Goal: Information Seeking & Learning: Learn about a topic

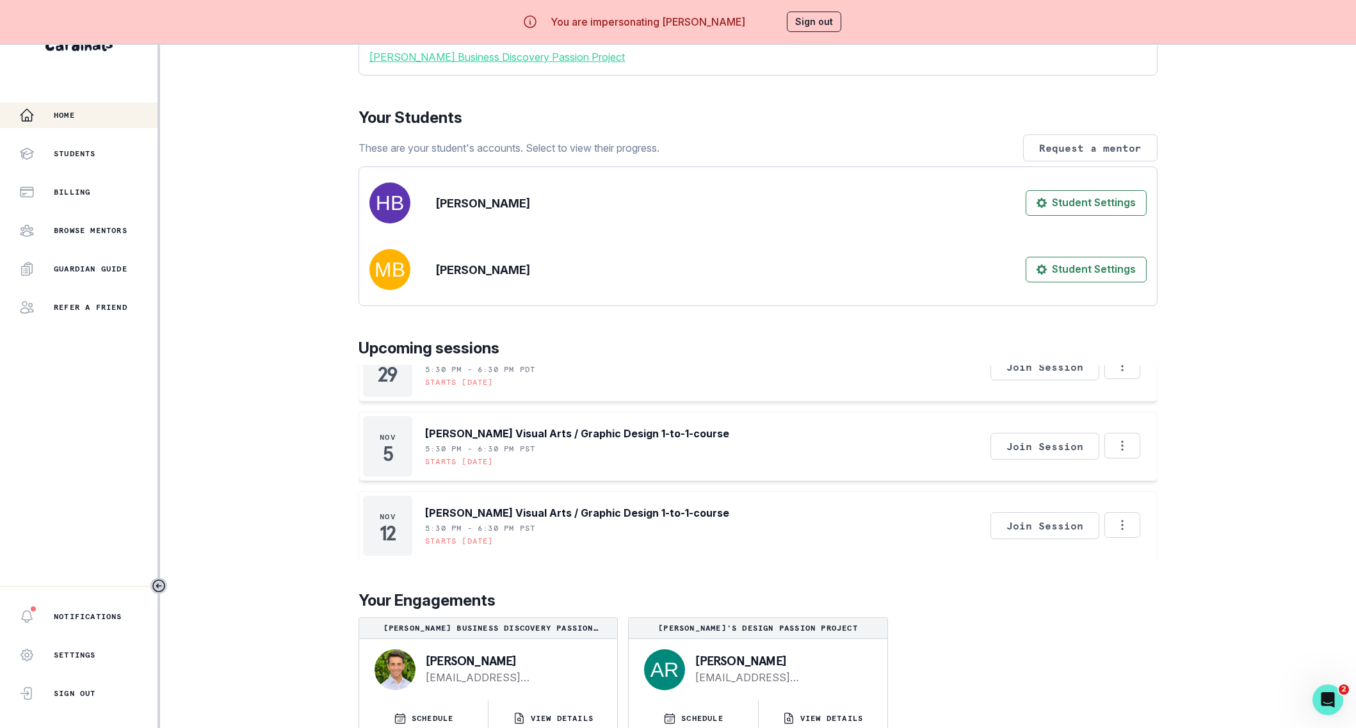
scroll to position [168, 0]
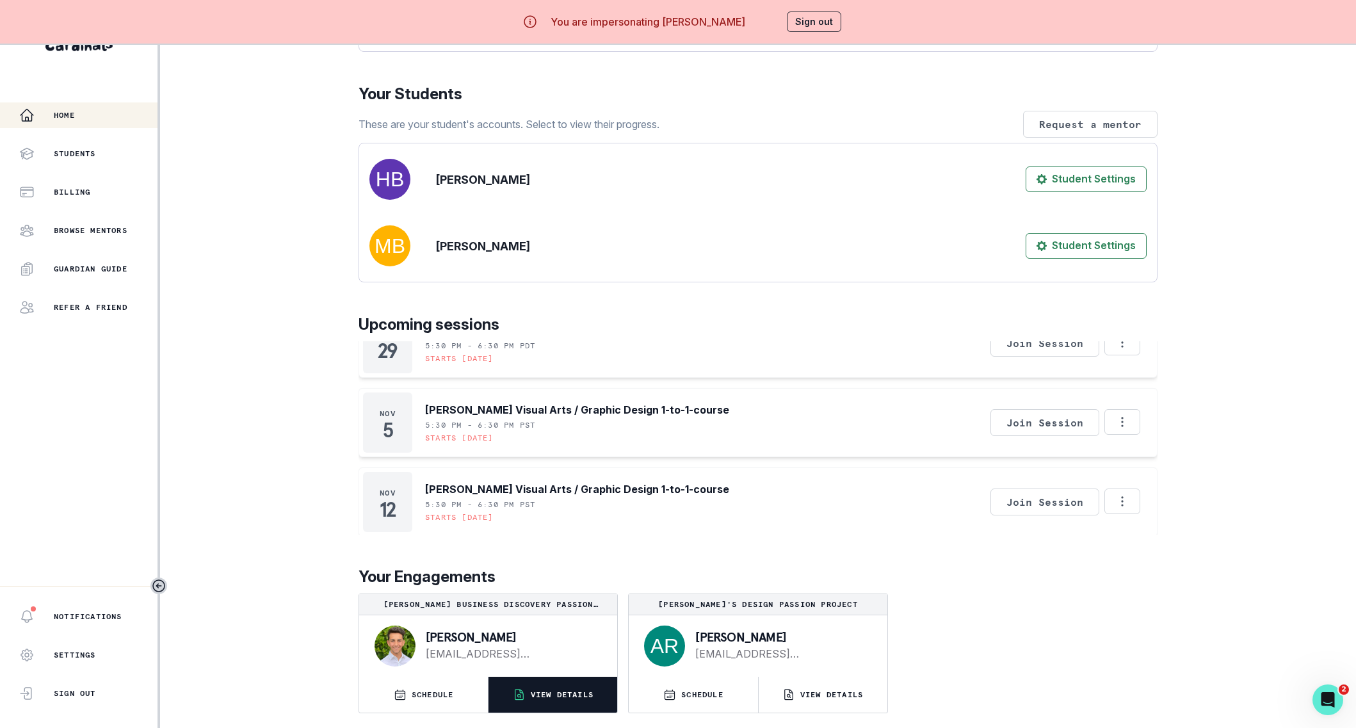
click at [562, 703] on button "VIEW DETAILS" at bounding box center [553, 695] width 129 height 36
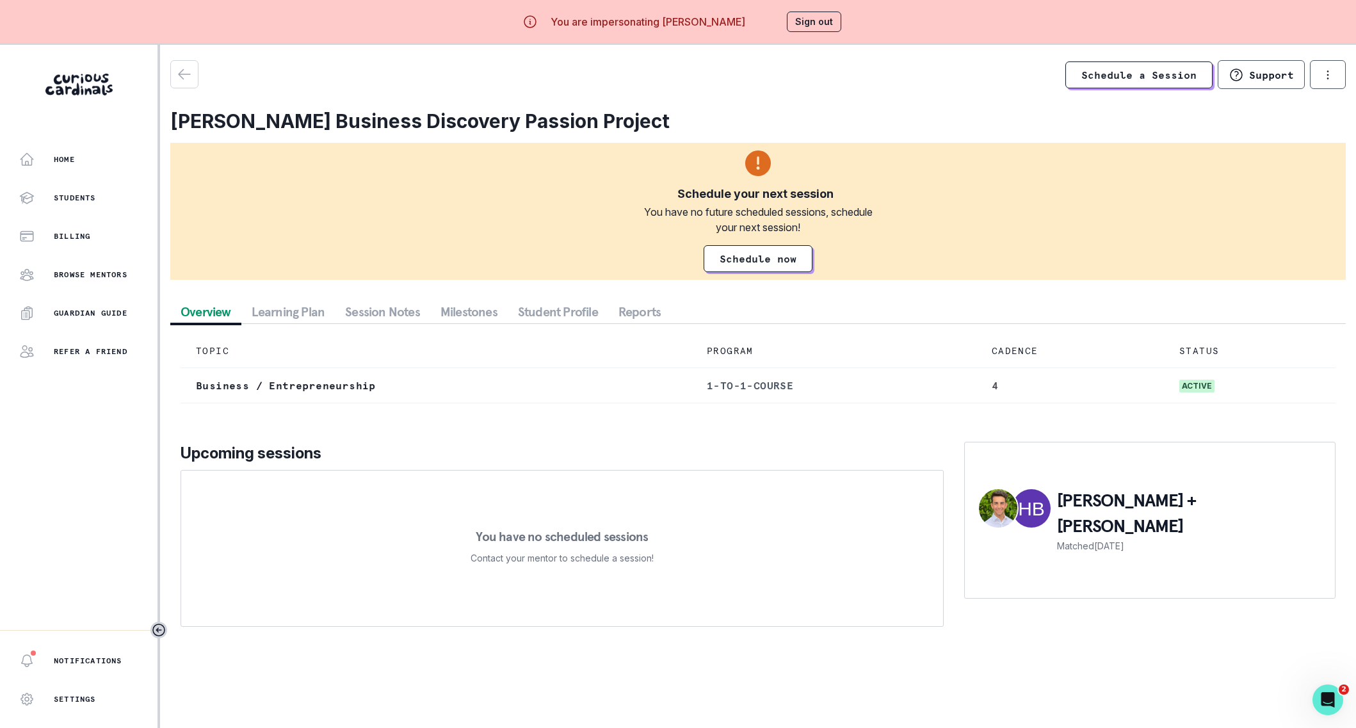
click at [550, 312] on button "Student Profile" at bounding box center [558, 311] width 101 height 23
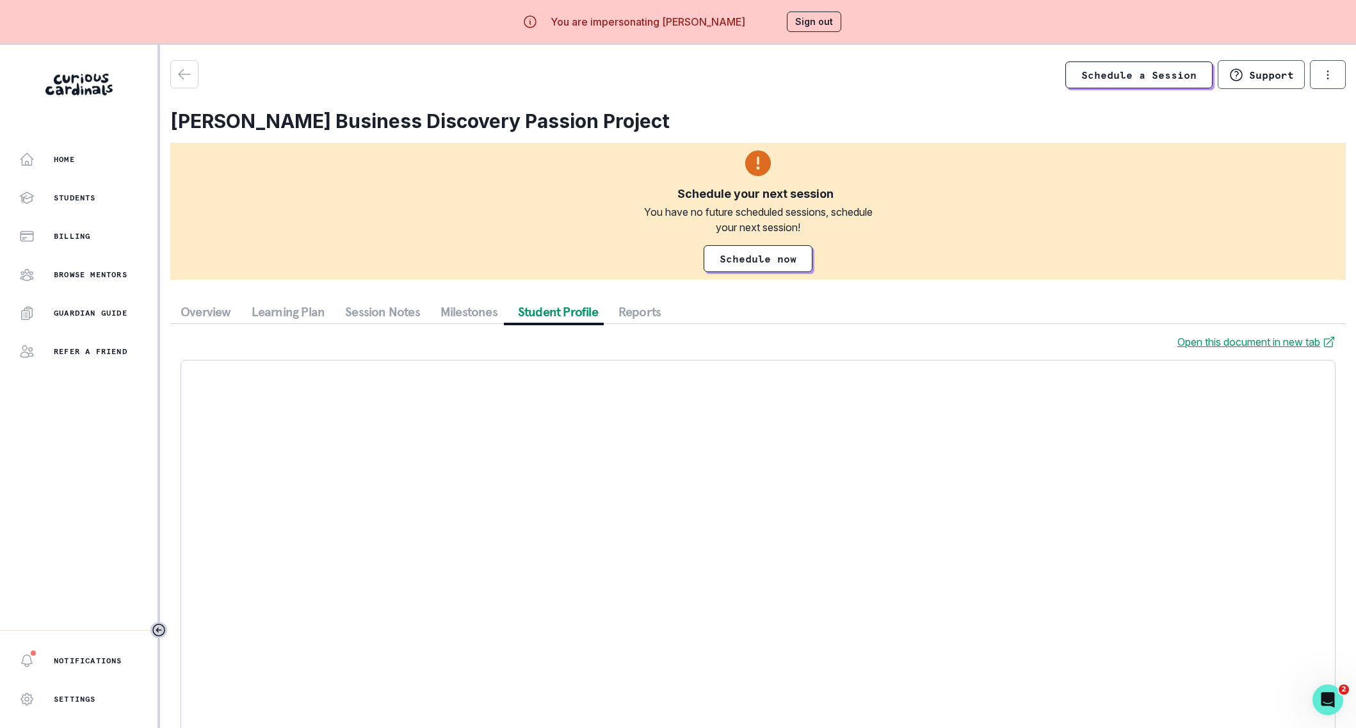
click at [450, 316] on button "Milestones" at bounding box center [468, 311] width 77 height 23
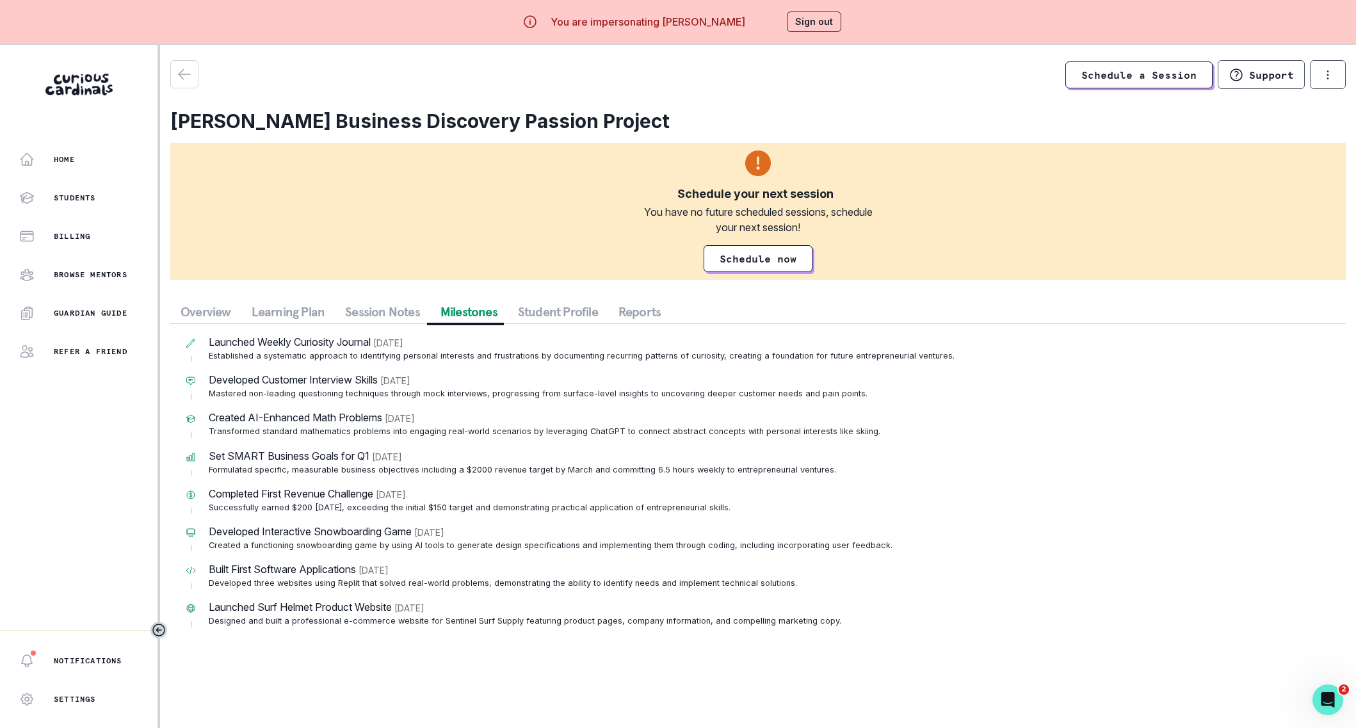
click at [387, 312] on button "Session Notes" at bounding box center [382, 311] width 95 height 23
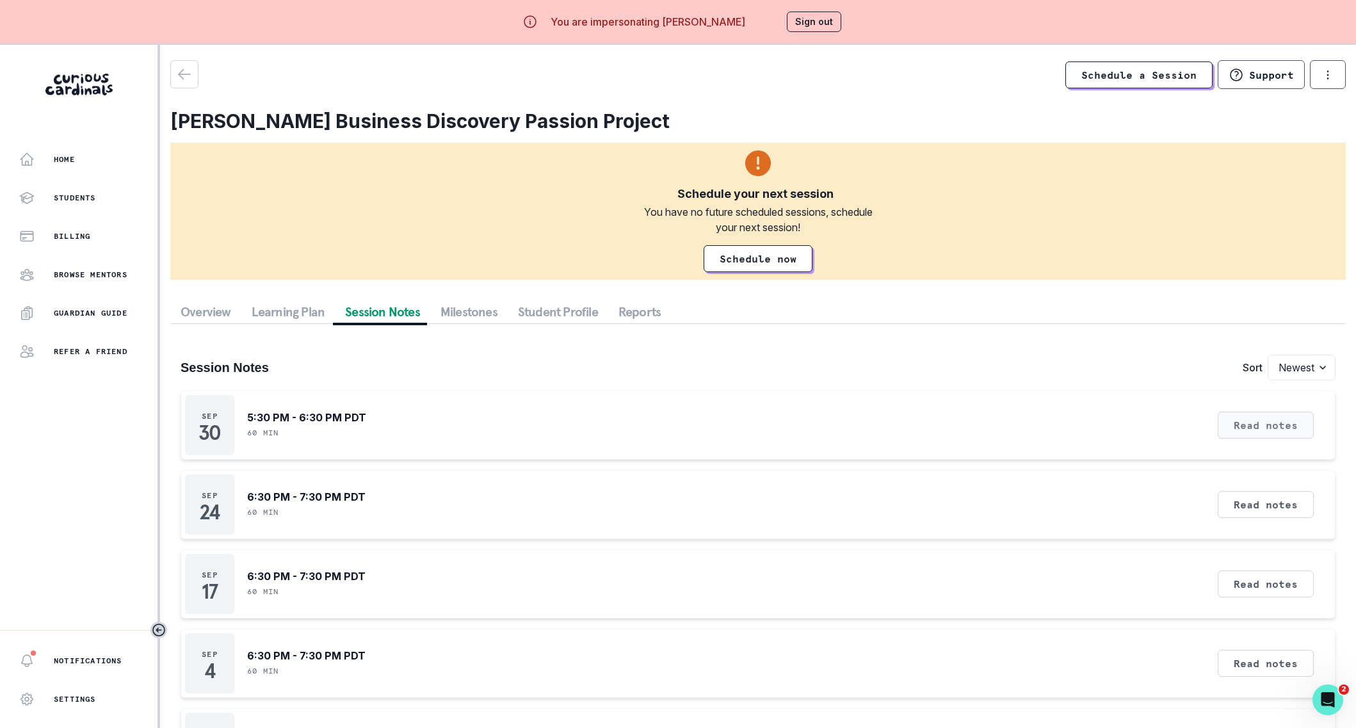
click at [1261, 433] on button "Read notes" at bounding box center [1266, 425] width 96 height 27
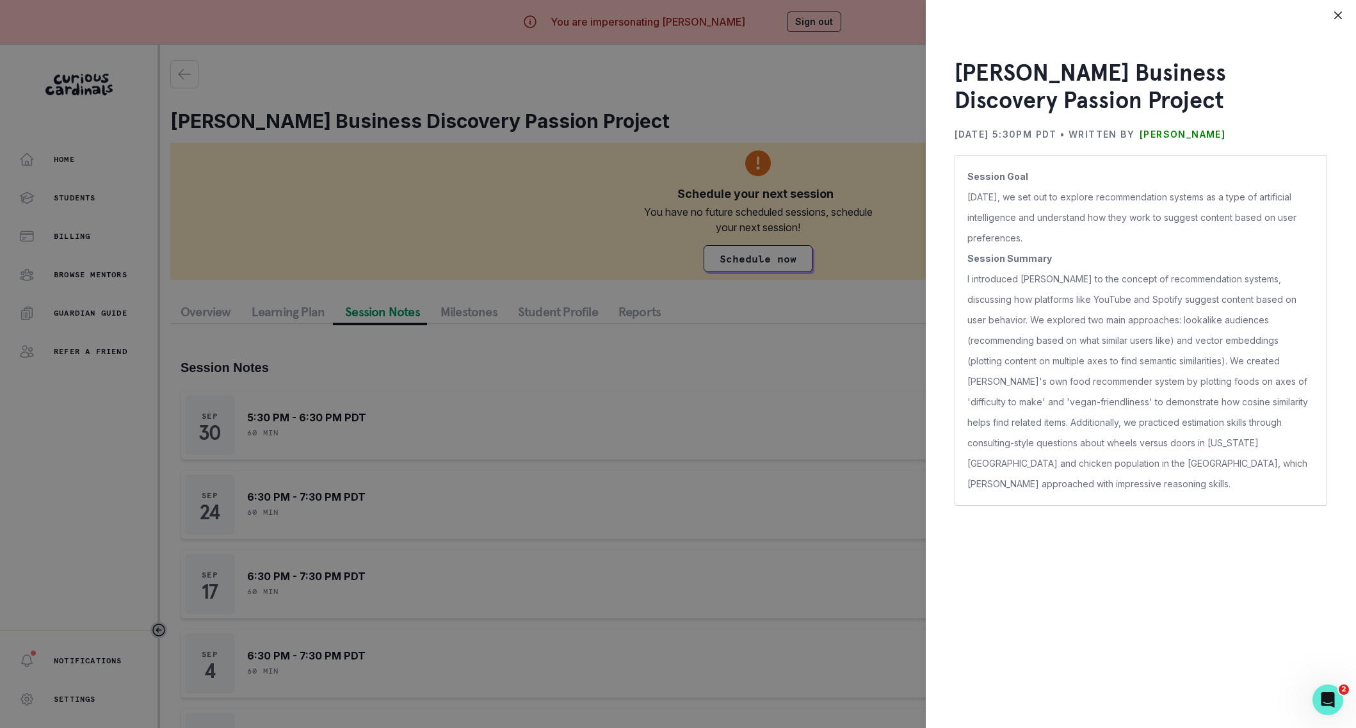
click at [713, 453] on div "[PERSON_NAME] Business Discovery Passion Project [DATE] 5:30PM PDT • Written by…" at bounding box center [678, 364] width 1356 height 728
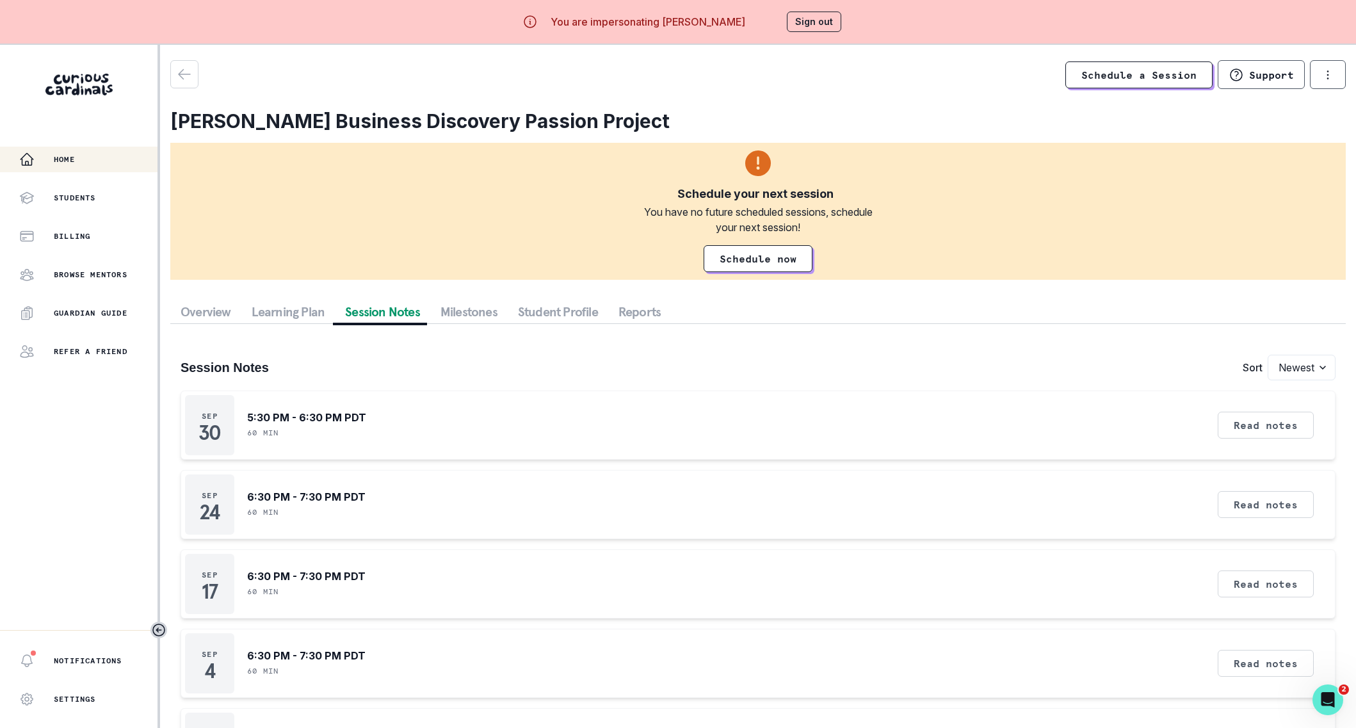
click at [125, 155] on div "Home" at bounding box center [88, 159] width 138 height 15
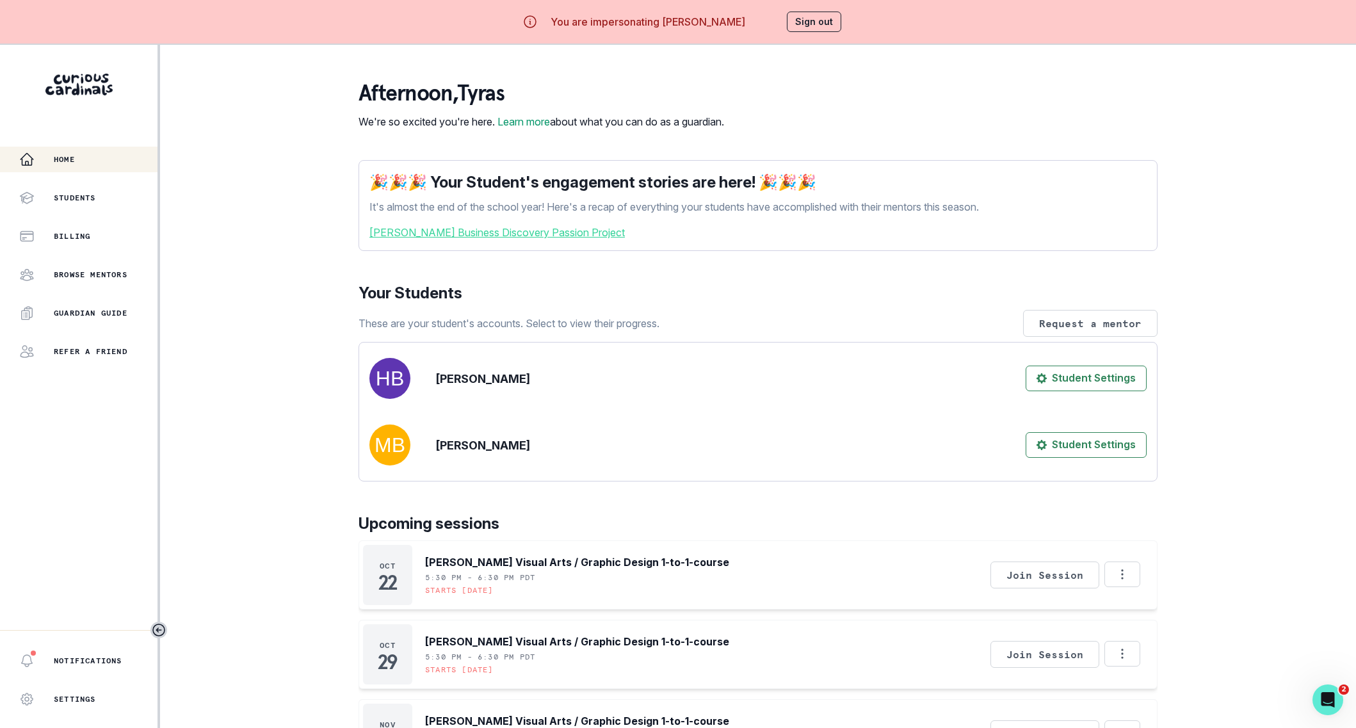
click at [823, 31] on button "Sign out" at bounding box center [814, 22] width 54 height 20
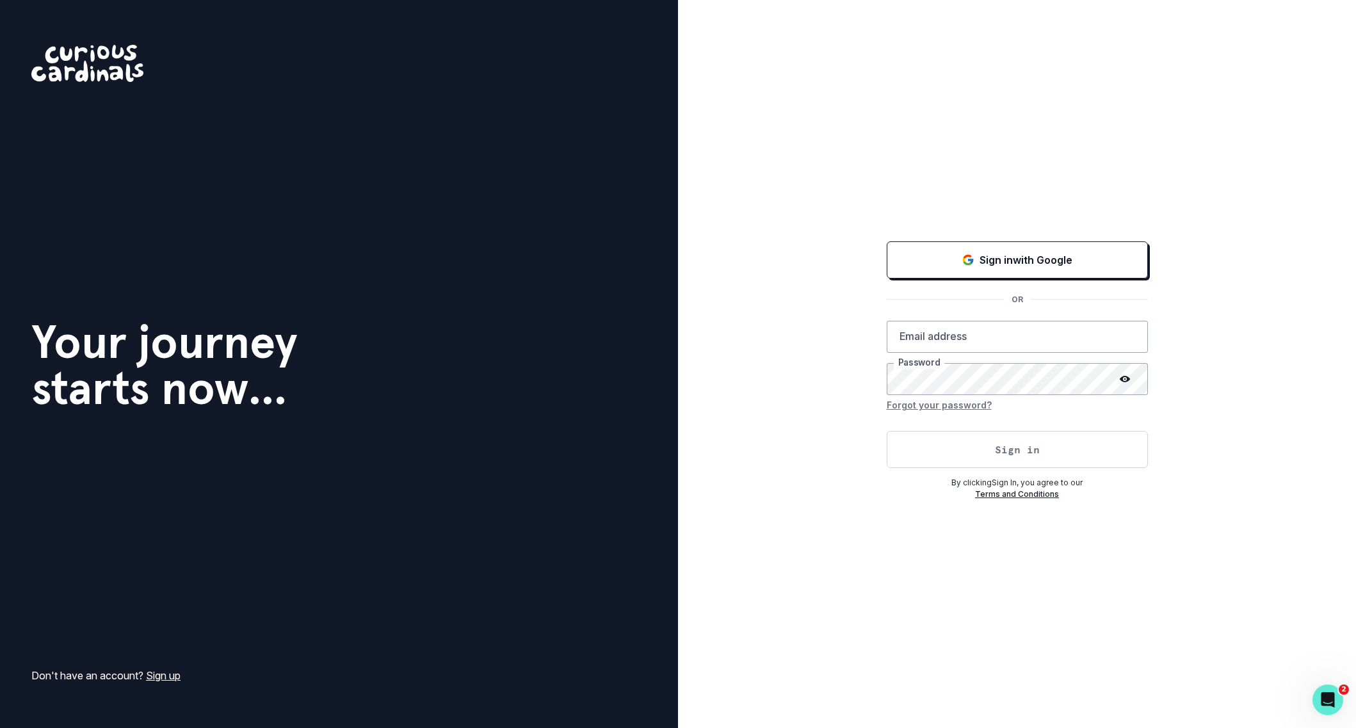
type input "[PERSON_NAME][EMAIL_ADDRESS][DOMAIN_NAME]"
click at [951, 462] on button "Sign in" at bounding box center [1017, 449] width 261 height 37
